Goal: Navigation & Orientation: Understand site structure

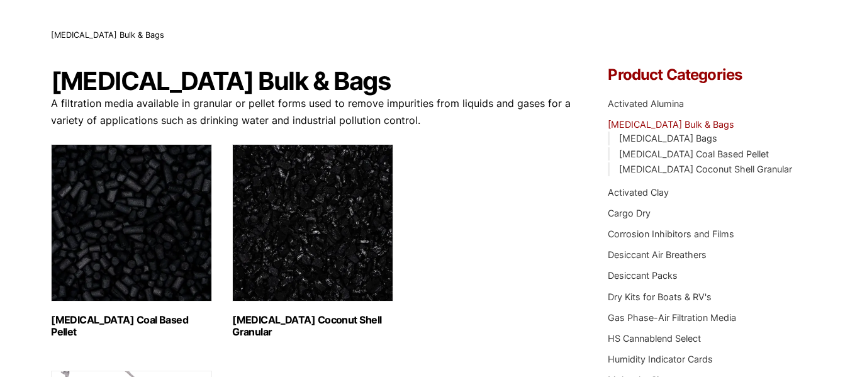
scroll to position [76, 0]
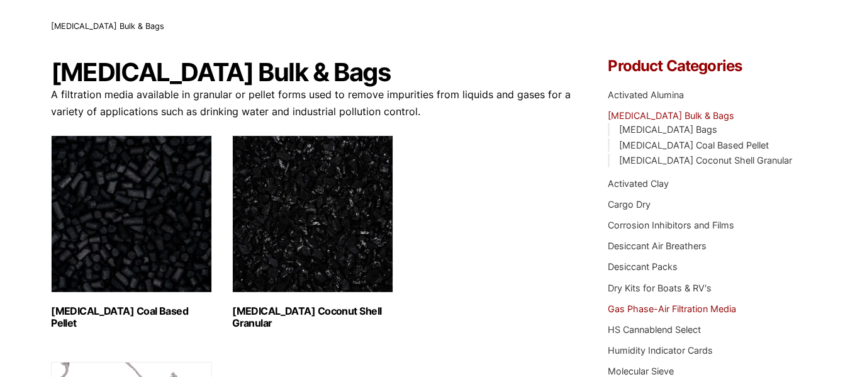
click at [723, 310] on link "Gas Phase-Air Filtration Media" at bounding box center [672, 308] width 128 height 11
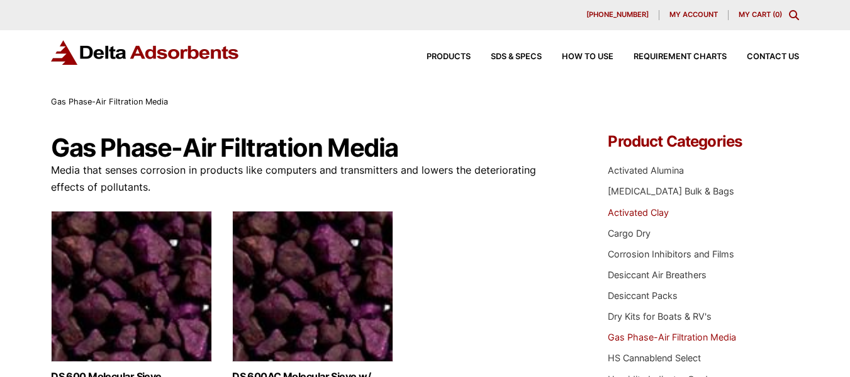
click at [666, 213] on link "Activated Clay" at bounding box center [638, 212] width 61 height 11
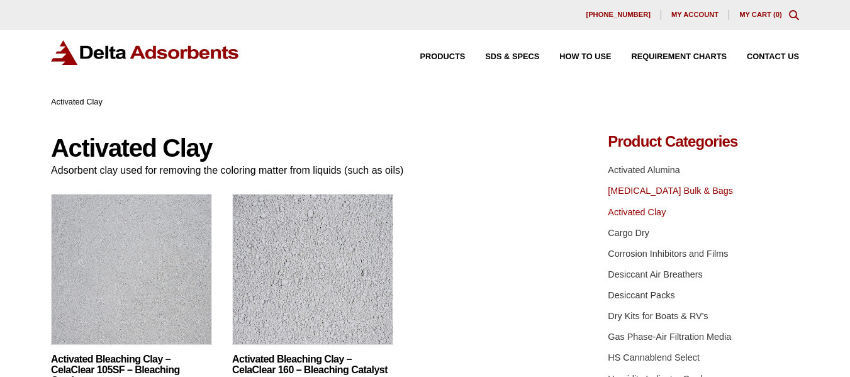
click at [660, 189] on link "[MEDICAL_DATA] Bulk & Bags" at bounding box center [670, 191] width 125 height 10
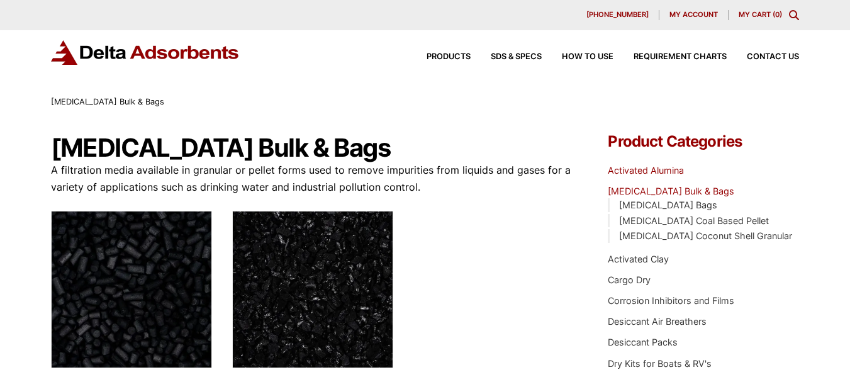
click at [653, 165] on link "Activated Alumina" at bounding box center [646, 170] width 76 height 11
